Goal: Task Accomplishment & Management: Use online tool/utility

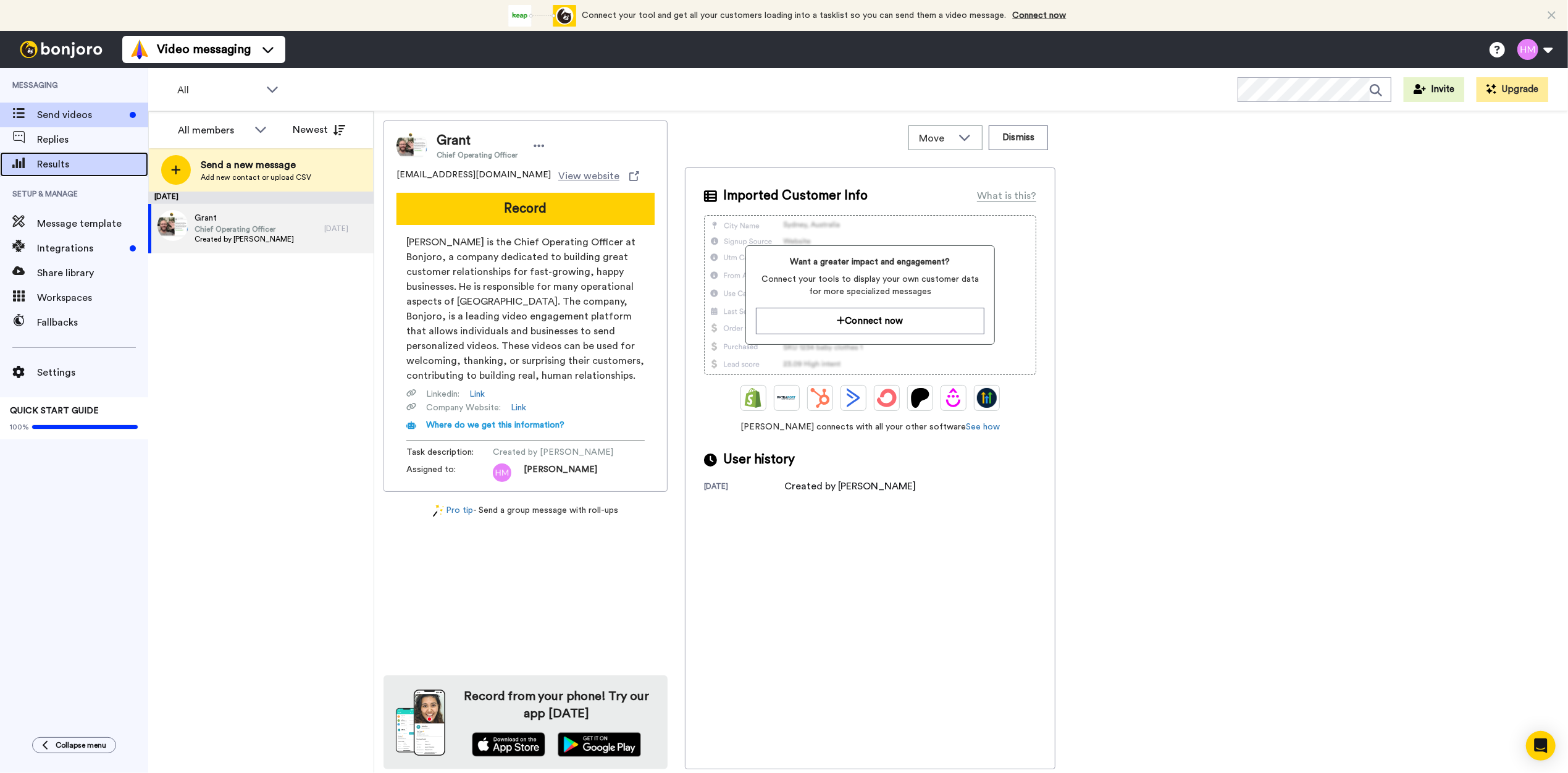
click at [52, 168] on span "Results" at bounding box center [93, 164] width 111 height 15
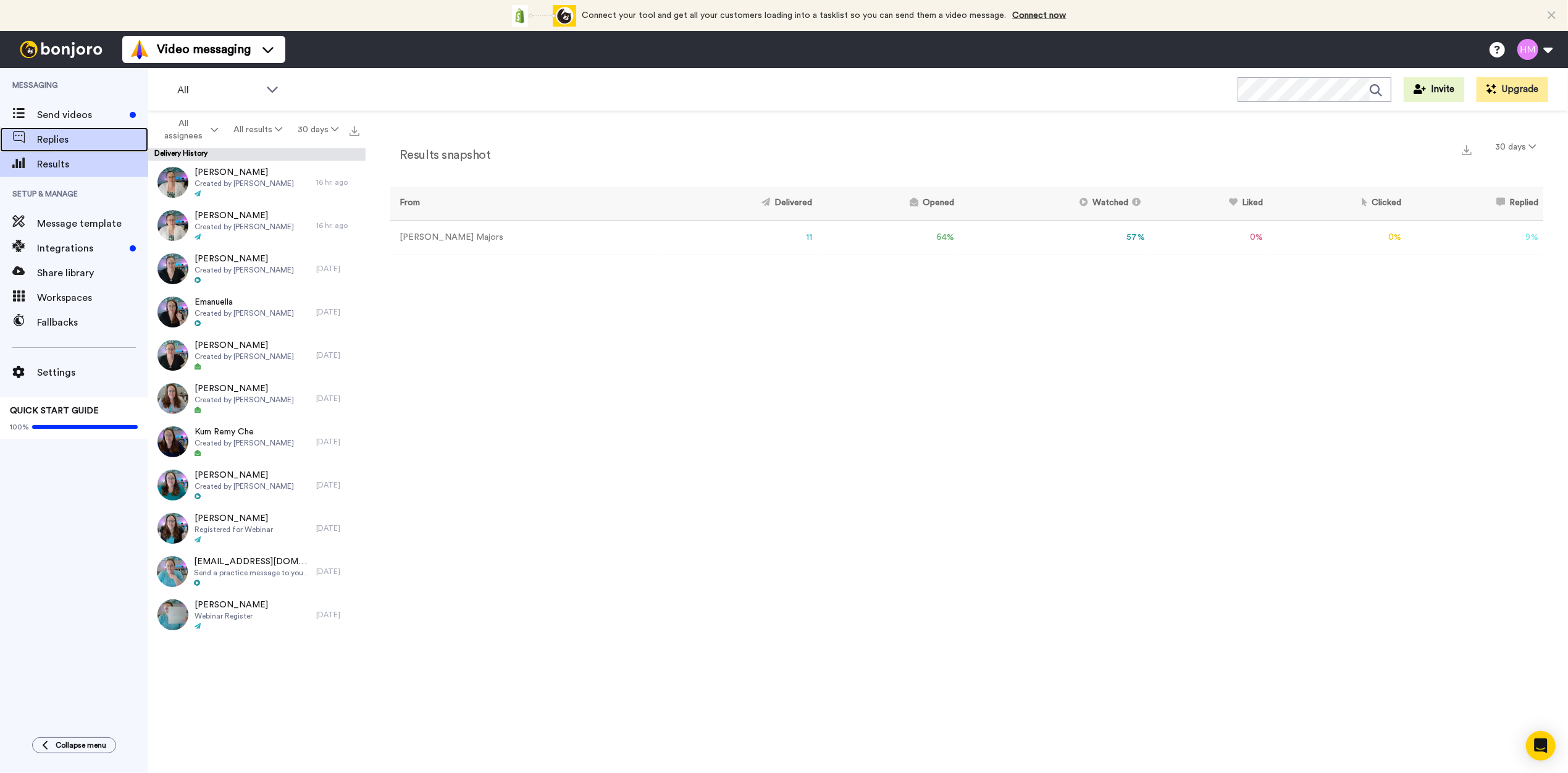
click at [58, 138] on span "Replies" at bounding box center [93, 140] width 111 height 15
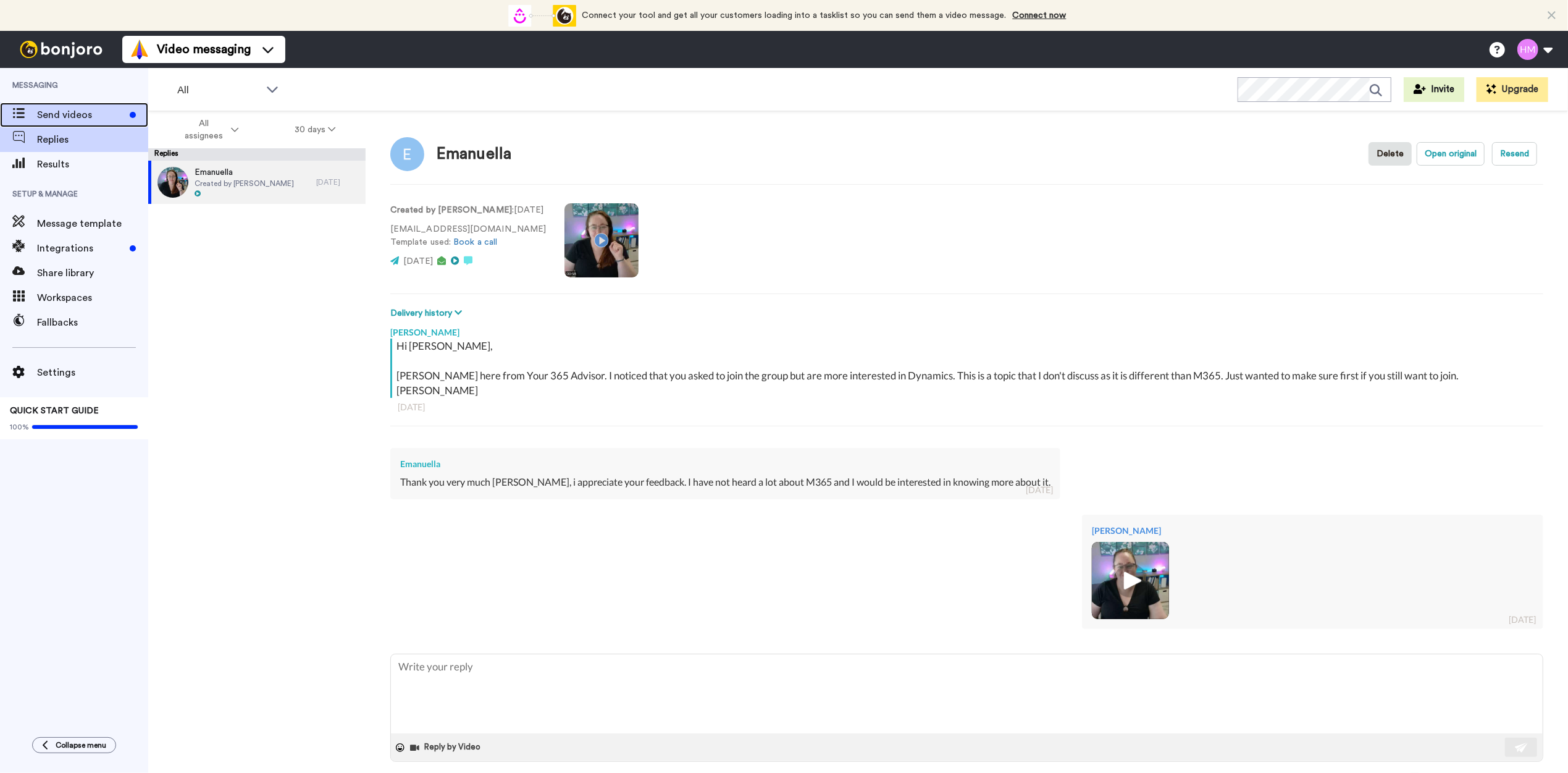
click at [64, 115] on span "Send videos" at bounding box center [81, 116] width 88 height 15
